Goal: Find contact information: Obtain details needed to contact an individual or organization

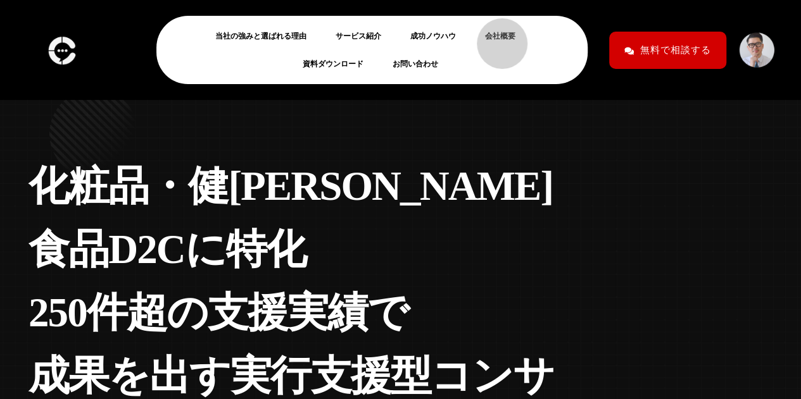
click at [496, 37] on link "会社概要" at bounding box center [505, 35] width 41 height 15
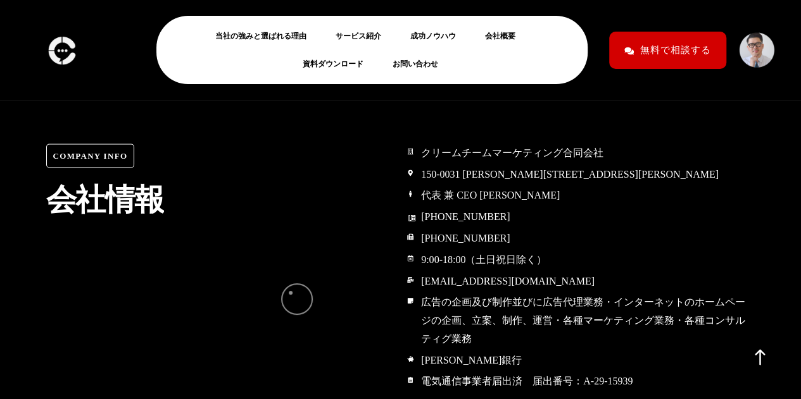
scroll to position [5955, 0]
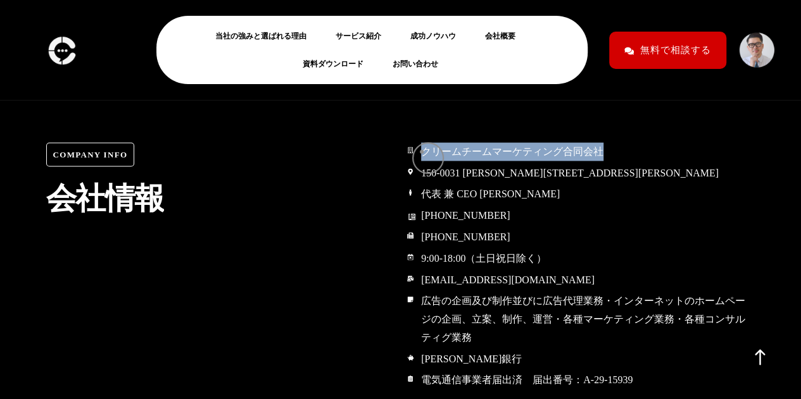
drag, startPoint x: 605, startPoint y: 151, endPoint x: 420, endPoint y: 152, distance: 184.8
click at [420, 152] on li "クリームチームマーケティング合同会社" at bounding box center [581, 152] width 348 height 20
copy span "クリームチームマーケティング合同会社"
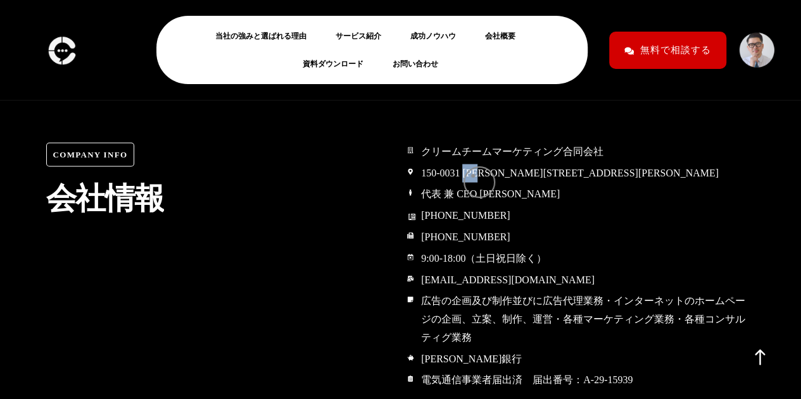
drag, startPoint x: 504, startPoint y: 175, endPoint x: 473, endPoint y: 176, distance: 31.0
click at [473, 176] on span "150-0031 東京都渋谷区桜丘町15-14 フジビル40 7F" at bounding box center [568, 173] width 301 height 18
copy span "東京都"
drag, startPoint x: 482, startPoint y: 196, endPoint x: 523, endPoint y: 196, distance: 40.5
click at [523, 196] on li "代表 兼 CEO [PERSON_NAME]" at bounding box center [581, 195] width 348 height 20
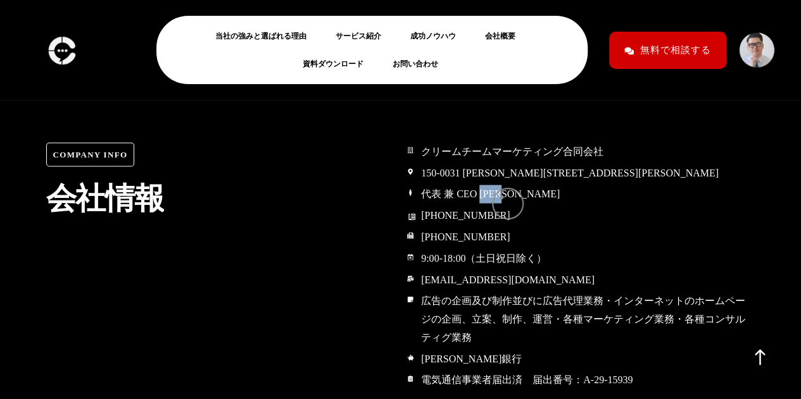
copy span "山口尚大"
drag, startPoint x: 495, startPoint y: 218, endPoint x: 422, endPoint y: 217, distance: 73.4
click at [422, 217] on span "[PHONE_NUMBER]" at bounding box center [464, 215] width 92 height 18
copy span "[PHONE_NUMBER]"
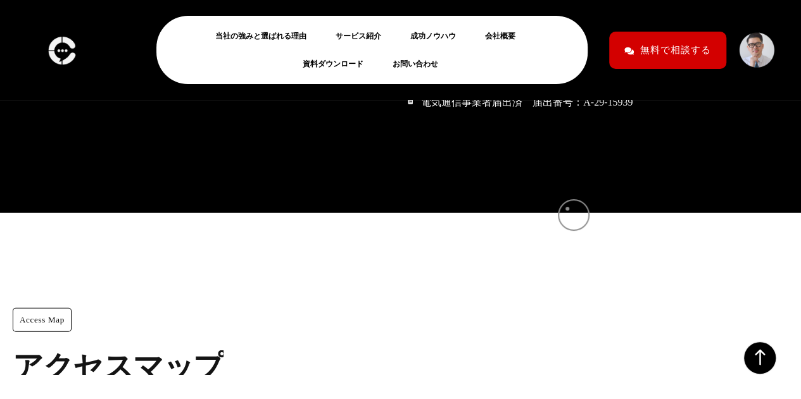
scroll to position [6235, 0]
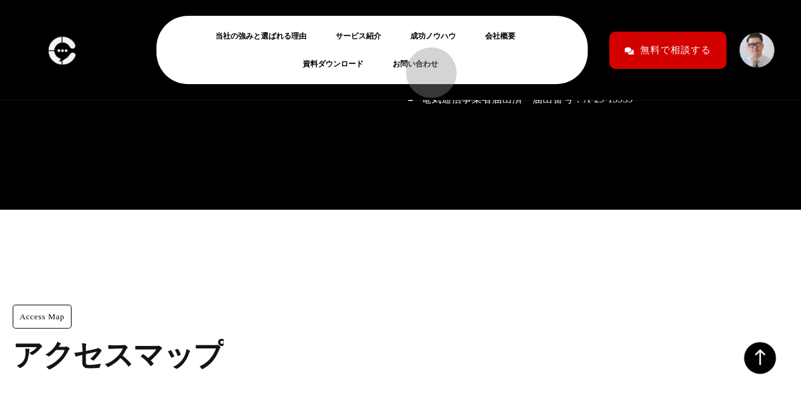
click at [425, 66] on link "お問い合わせ" at bounding box center [420, 63] width 56 height 15
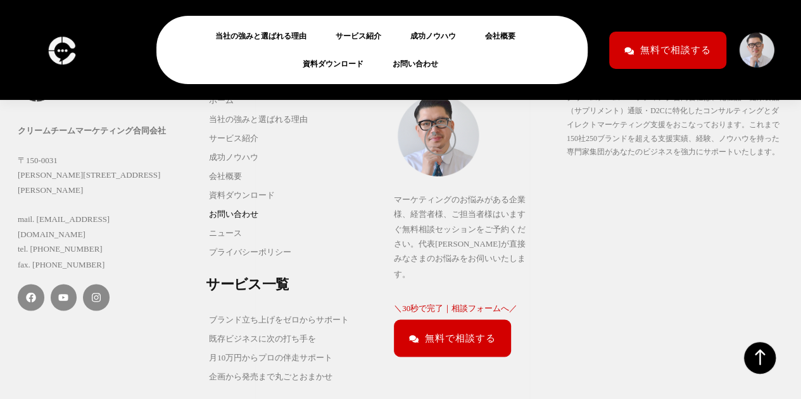
scroll to position [934, 0]
click at [499, 37] on link "会社概要" at bounding box center [505, 35] width 41 height 15
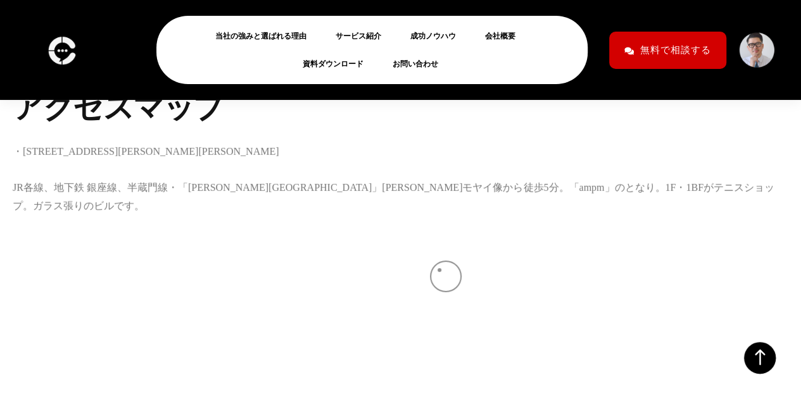
scroll to position [6421, 0]
